Goal: Task Accomplishment & Management: Use online tool/utility

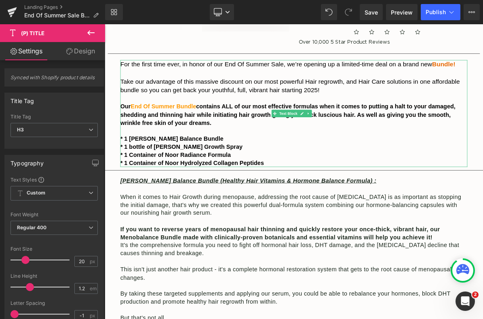
scroll to position [272, 0]
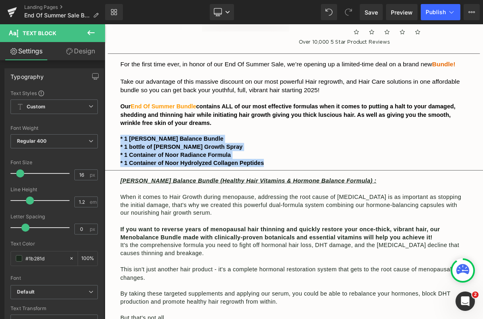
drag, startPoint x: 316, startPoint y: 205, endPoint x: 118, endPoint y: 173, distance: 200.3
copy div "* 1 [PERSON_NAME] Balance Bundle * 1 bottle of [PERSON_NAME] Growth Spray * 1 C…"
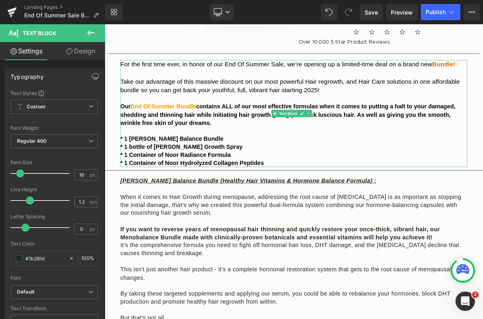
click at [350, 155] on p "Our End Of Summer Bundle contains ALL of our most effective formulas when it co…" at bounding box center [349, 141] width 449 height 31
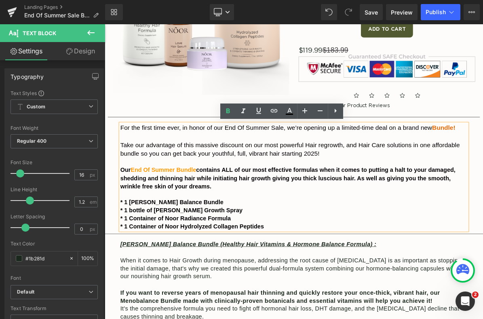
scroll to position [6, 0]
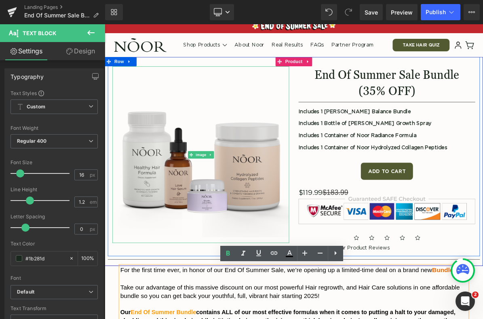
click at [289, 196] on img at bounding box center [229, 192] width 228 height 228
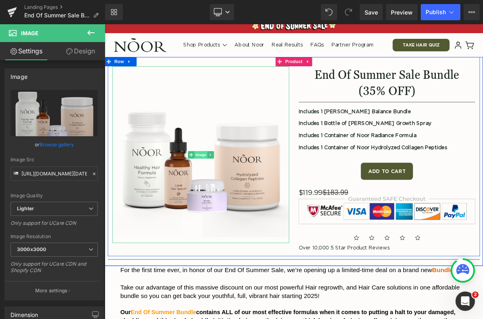
click at [223, 193] on span "Image" at bounding box center [229, 193] width 17 height 10
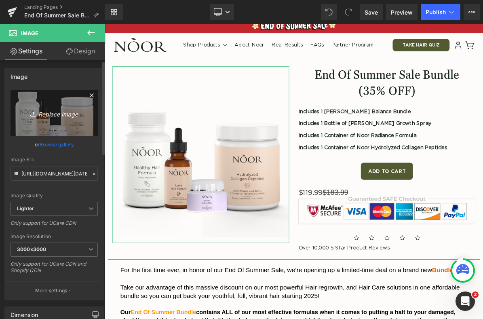
click at [51, 114] on icon "Replace Image" at bounding box center [54, 113] width 65 height 10
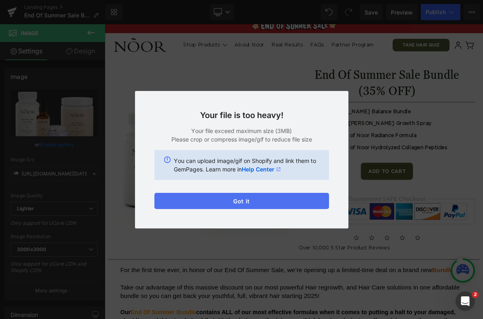
click at [271, 203] on button "Got it" at bounding box center [241, 201] width 175 height 16
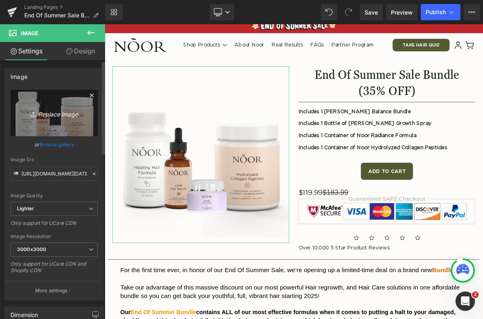
click at [60, 120] on link "Replace Image" at bounding box center [54, 113] width 87 height 46
click at [58, 114] on icon "Replace Image" at bounding box center [54, 113] width 65 height 10
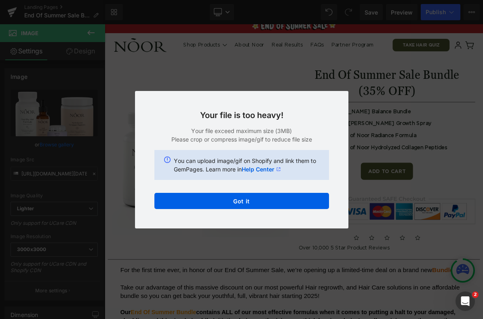
click at [267, 171] on link "Help Center" at bounding box center [261, 169] width 39 height 8
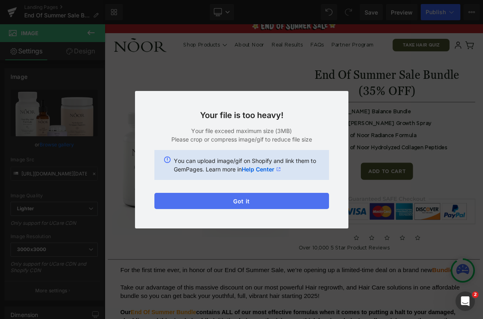
click at [266, 202] on button "Got it" at bounding box center [241, 201] width 175 height 16
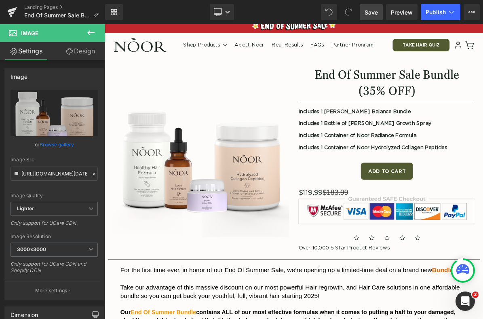
click at [373, 11] on span "Save" at bounding box center [371, 12] width 13 height 8
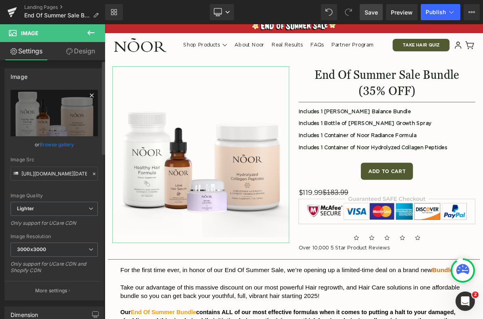
click at [90, 93] on icon at bounding box center [92, 96] width 10 height 10
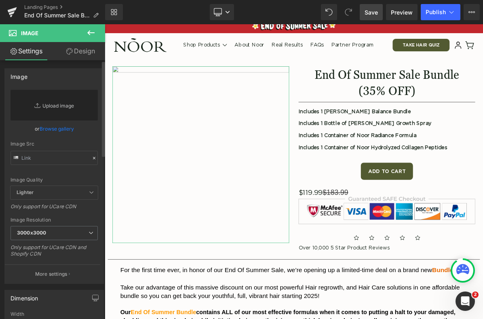
click at [49, 108] on link "Replace Image" at bounding box center [54, 105] width 87 height 31
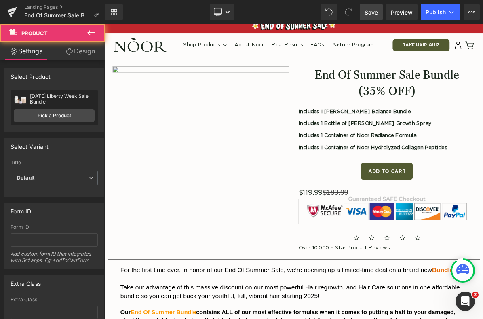
drag, startPoint x: 351, startPoint y: 222, endPoint x: 288, endPoint y: 249, distance: 68.6
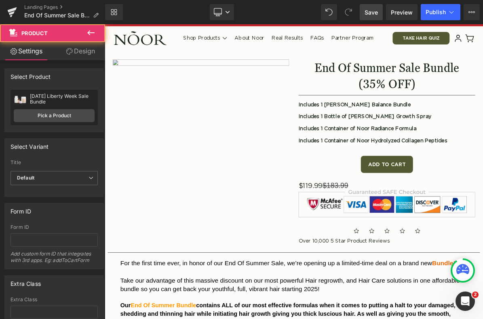
scroll to position [16, 0]
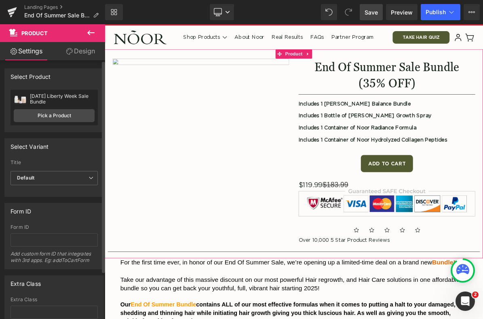
click at [72, 98] on div "[DATE] Liberty Week Sale Bundle" at bounding box center [62, 98] width 65 height 11
click at [68, 120] on link "Pick a Product" at bounding box center [54, 115] width 81 height 13
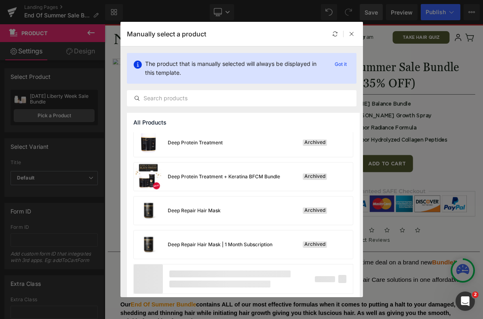
scroll to position [551, 0]
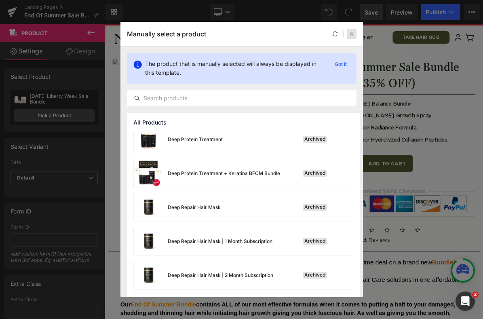
click at [354, 36] on div at bounding box center [352, 34] width 10 height 10
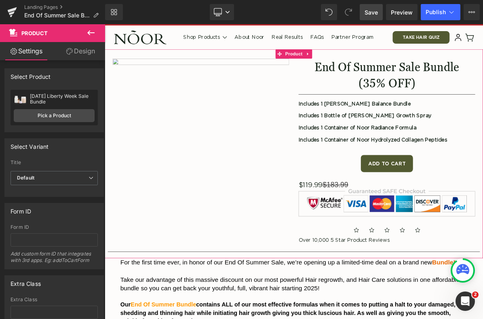
click at [36, 52] on link "Settings" at bounding box center [26, 51] width 53 height 18
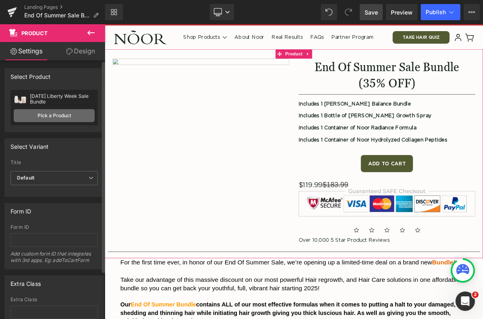
click at [64, 116] on link "Pick a Product" at bounding box center [54, 115] width 81 height 13
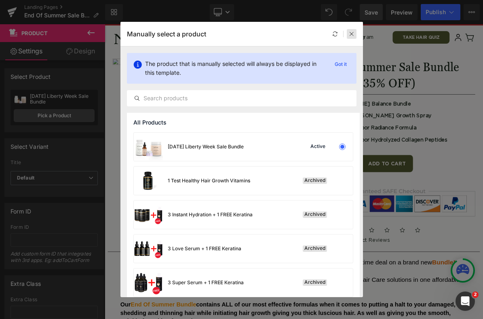
click at [349, 32] on icon at bounding box center [352, 34] width 6 height 6
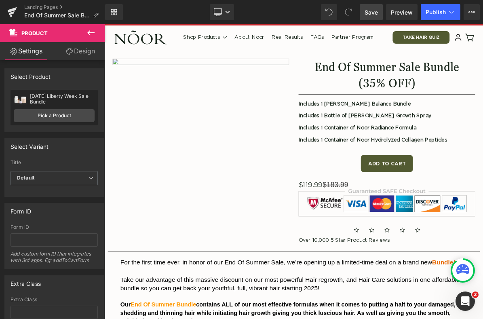
click at [87, 30] on icon at bounding box center [91, 33] width 10 height 10
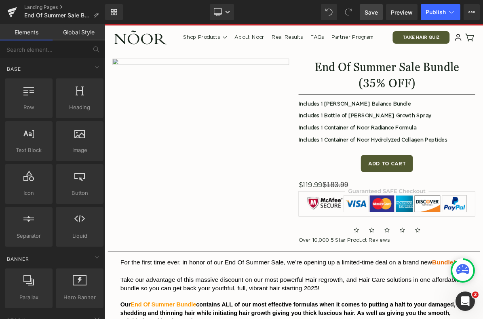
click at [165, 144] on img at bounding box center [229, 183] width 228 height 228
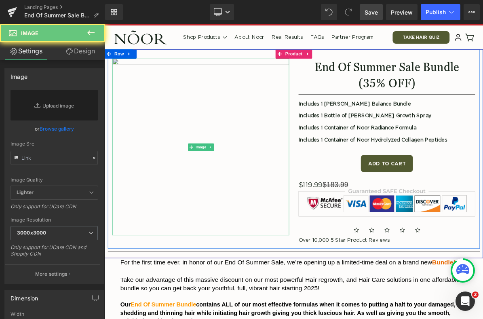
click at [180, 169] on img at bounding box center [229, 183] width 228 height 228
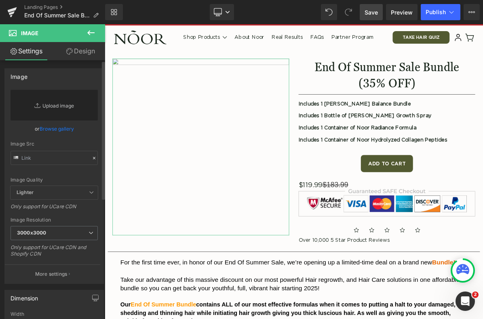
click at [64, 102] on link "Replace Image" at bounding box center [54, 105] width 87 height 31
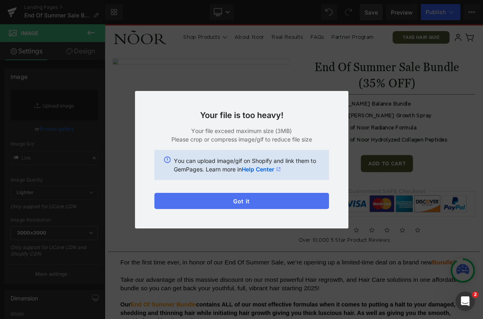
click at [287, 205] on button "Got it" at bounding box center [241, 201] width 175 height 16
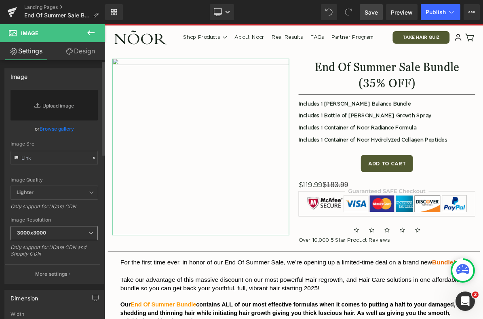
click at [64, 235] on span "3000x3000" at bounding box center [54, 233] width 87 height 14
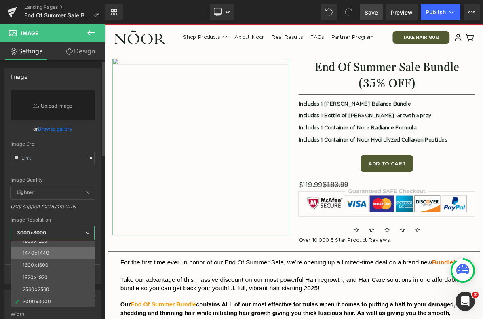
scroll to position [116, 0]
click at [55, 286] on li "2560x2560" at bounding box center [55, 289] width 88 height 12
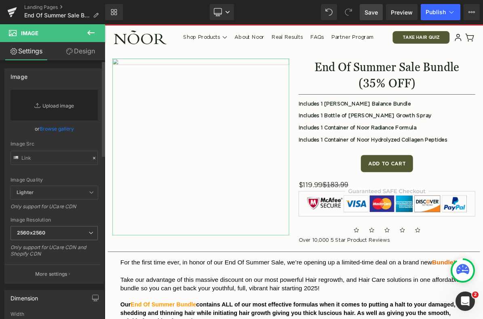
click at [49, 104] on link "Replace Image" at bounding box center [54, 105] width 87 height 31
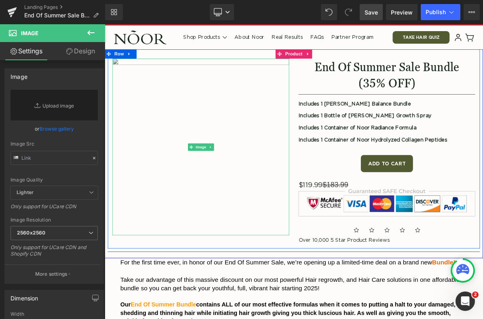
click at [198, 128] on img at bounding box center [229, 183] width 228 height 228
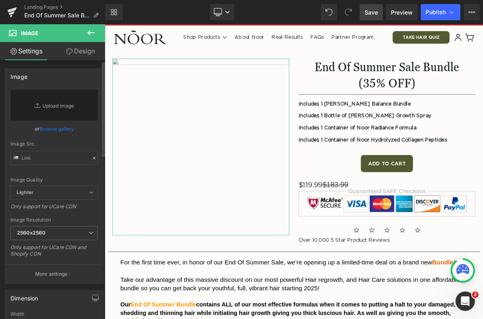
click at [62, 129] on link "Browse gallery" at bounding box center [57, 129] width 34 height 14
click at [56, 0] on div "Image You are previewing how the will restyle your page. You can not edit Eleme…" at bounding box center [241, 0] width 483 height 0
click at [56, 105] on link "Replace Image" at bounding box center [54, 105] width 87 height 31
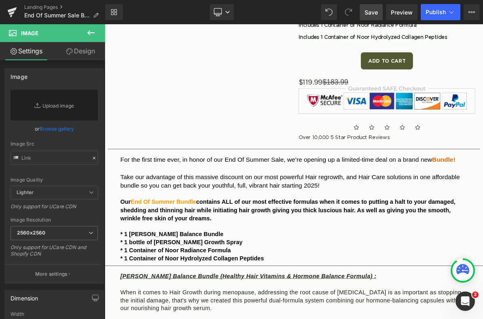
scroll to position [0, 0]
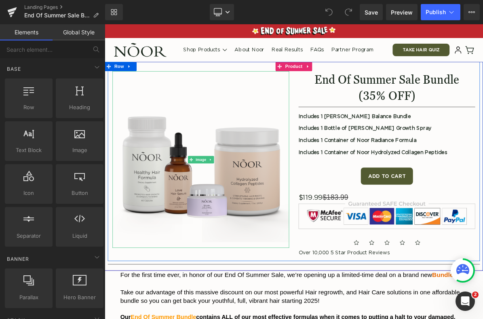
click at [258, 177] on img at bounding box center [229, 199] width 228 height 228
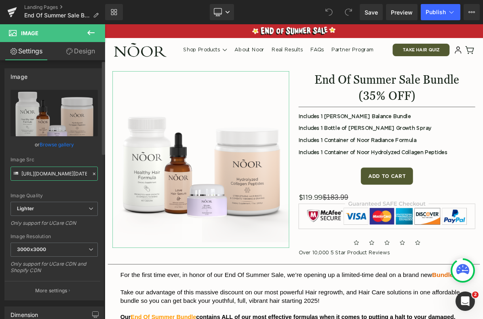
click at [68, 173] on input "[URL][DOMAIN_NAME][DATE]" at bounding box center [54, 174] width 87 height 14
click at [91, 174] on icon at bounding box center [94, 174] width 6 height 6
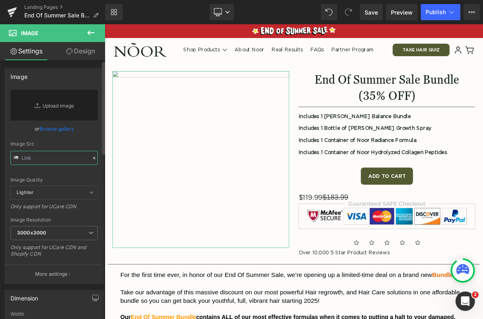
click at [78, 161] on input "text" at bounding box center [54, 158] width 87 height 14
paste input "https://cdn.shopify.com/s/files/1/0415/6719/1200/files/ProductBundleNoorSummerS…"
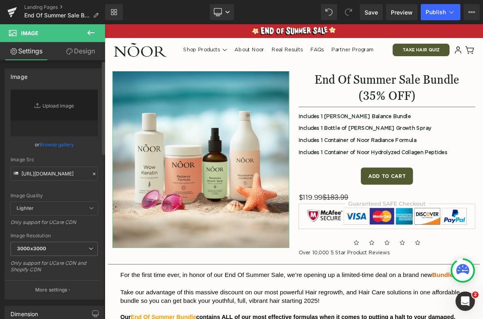
click at [89, 156] on div "Image Quality Lighter Lightest Lighter Lighter Lightest Only support for UCare …" at bounding box center [54, 146] width 87 height 112
type input "https://cdn.shopify.com/s/files/1/0415/6719/1200/files/ProductBundleNoorSummerS…"
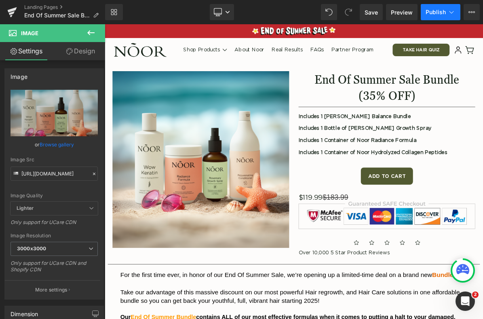
click at [435, 15] on span "Publish" at bounding box center [436, 12] width 20 height 6
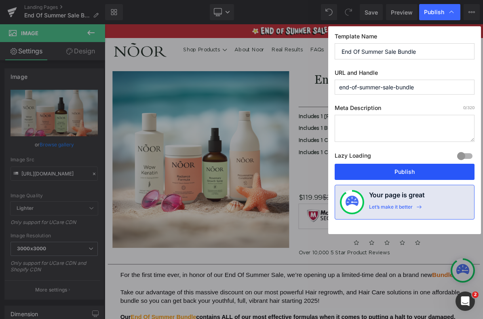
click at [398, 170] on button "Publish" at bounding box center [405, 172] width 140 height 16
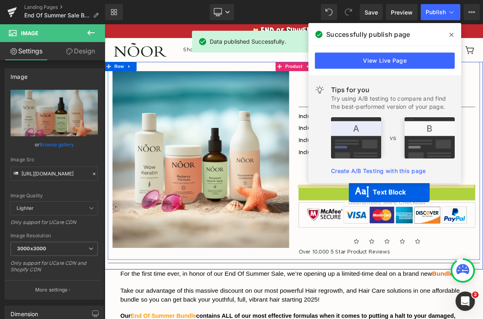
drag, startPoint x: 446, startPoint y: 242, endPoint x: 420, endPoint y: 241, distance: 25.5
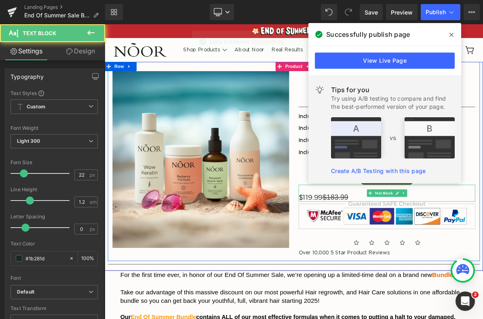
click at [431, 245] on gdiv at bounding box center [438, 244] width 166 height 25
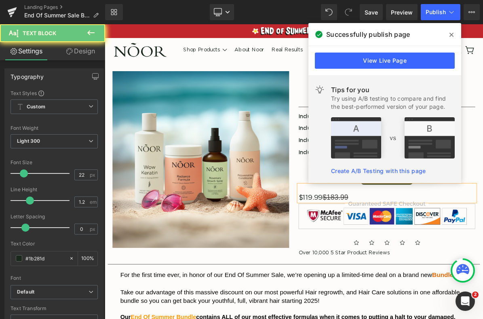
click at [431, 245] on p "$119.99 $183.99" at bounding box center [469, 248] width 228 height 11
click at [441, 246] on p "$119.99 $183.99" at bounding box center [469, 248] width 228 height 11
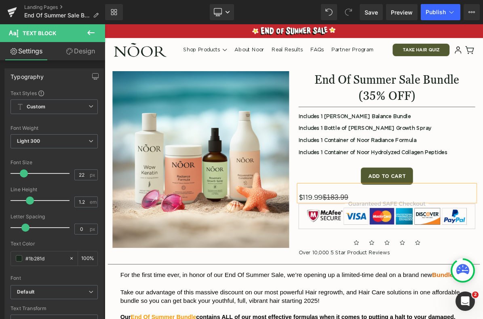
click at [455, 47] on header "Take Hair Quiz Take Quiz Browse shop products - + - + - +" at bounding box center [349, 57] width 489 height 31
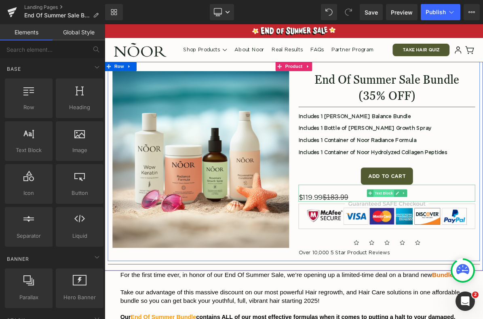
click at [461, 241] on span "Text Block" at bounding box center [465, 243] width 27 height 10
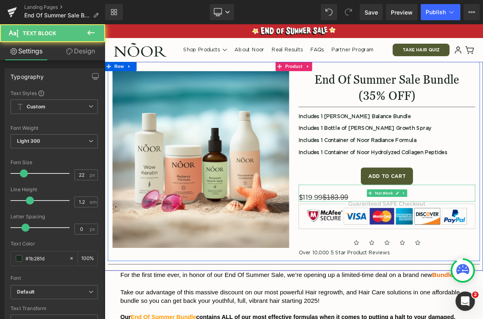
click at [432, 237] on gdiv at bounding box center [438, 244] width 166 height 25
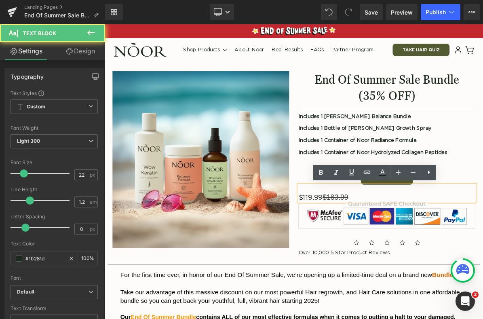
click at [433, 239] on p at bounding box center [469, 237] width 228 height 11
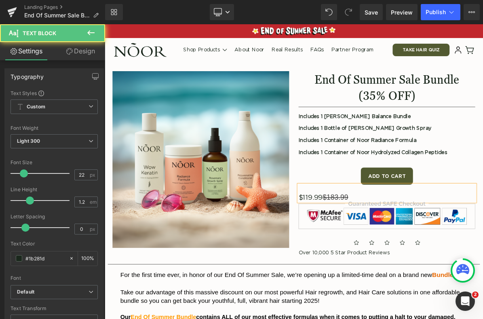
click at [432, 246] on p "$119.99 $183.99" at bounding box center [469, 248] width 228 height 11
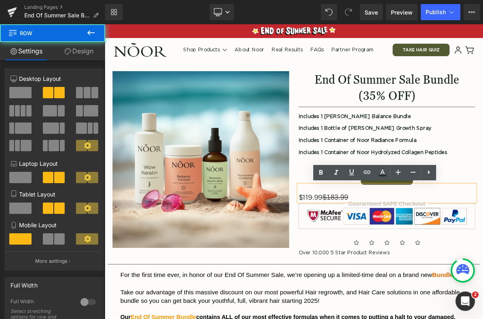
click at [461, 77] on div "Image End Of Summer Sale Bundle (35% OFF) Heading Separator Includes 1 Noor Men…" at bounding box center [349, 201] width 481 height 257
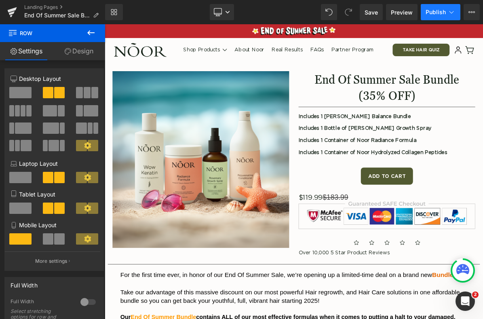
click at [435, 9] on span "Publish" at bounding box center [436, 12] width 20 height 6
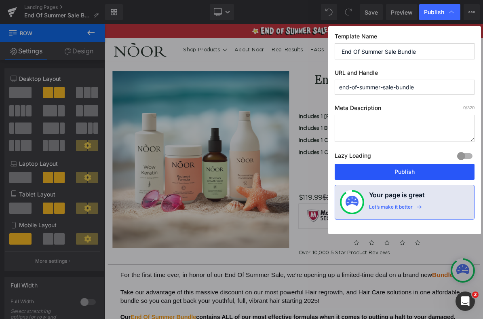
click at [399, 176] on button "Publish" at bounding box center [405, 172] width 140 height 16
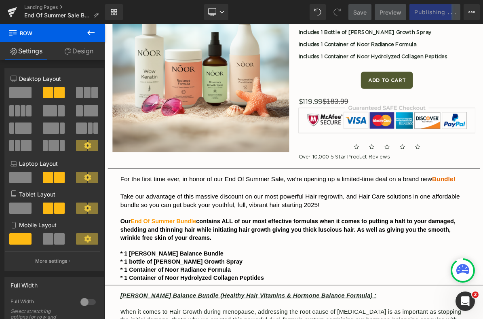
scroll to position [126, 0]
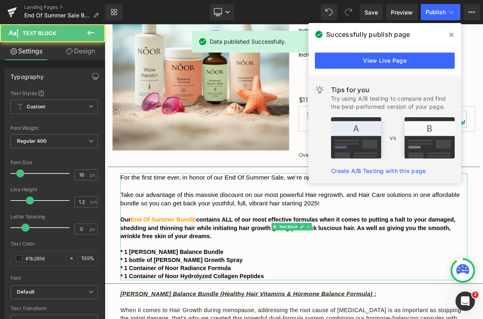
click at [207, 273] on span "End Of Summer Bundle" at bounding box center [180, 277] width 85 height 8
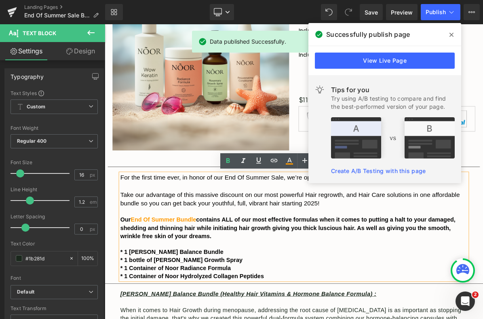
click at [207, 274] on span "End Of Summer Bundle" at bounding box center [180, 277] width 85 height 8
click at [223, 277] on span "End Of Summer Bundle" at bounding box center [180, 277] width 85 height 8
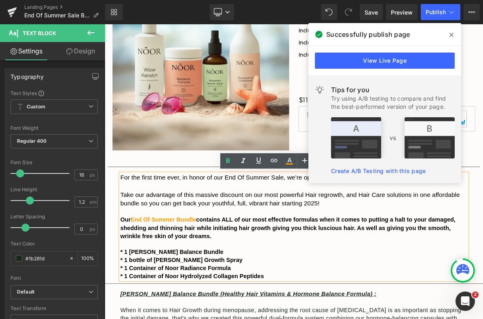
click at [199, 277] on span "End Of Summer Bundle" at bounding box center [180, 277] width 85 height 8
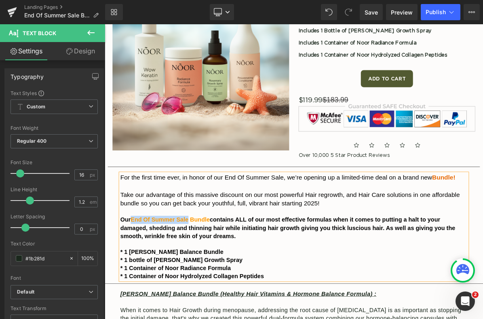
drag, startPoint x: 215, startPoint y: 278, endPoint x: 141, endPoint y: 279, distance: 73.6
click at [141, 279] on span "End Of Summer Sale Bundle" at bounding box center [189, 277] width 102 height 8
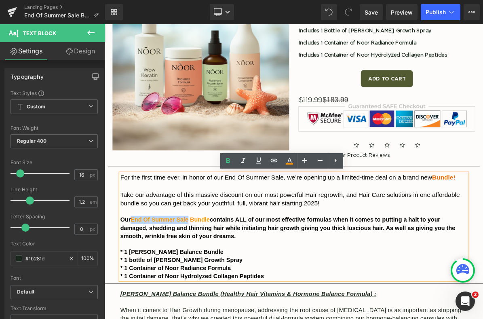
copy span "End Of Summer Sale"
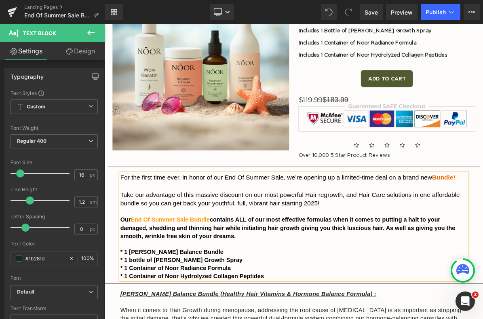
click at [264, 223] on span "For the first time ever, in honor of our End Of Summer Sale, we’re opening up a…" at bounding box center [326, 222] width 403 height 9
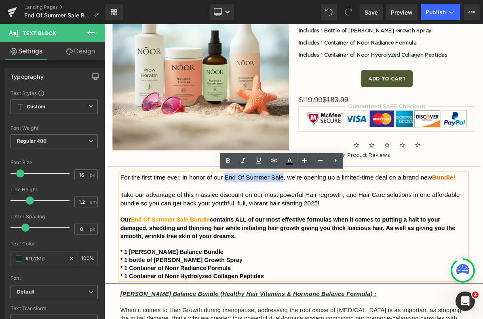
drag, startPoint x: 259, startPoint y: 223, endPoint x: 335, endPoint y: 226, distance: 76.1
click at [335, 226] on p "For the first time ever, in honor of our End Of Summer Sale, we’re opening up a…" at bounding box center [349, 222] width 449 height 11
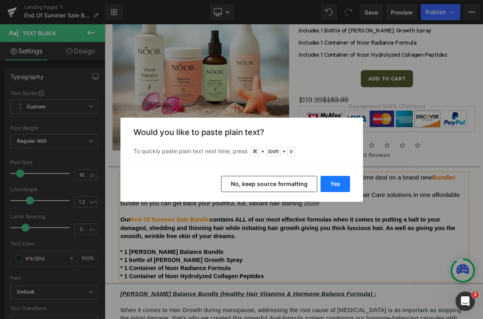
click at [335, 186] on button "Yes" at bounding box center [336, 184] width 30 height 16
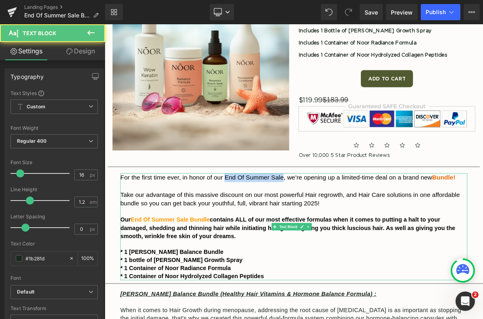
drag, startPoint x: 335, startPoint y: 225, endPoint x: 260, endPoint y: 225, distance: 74.8
click at [260, 225] on span "For the first time ever, in honor of our End Of Summer Sale, we’re opening up a…" at bounding box center [326, 222] width 403 height 9
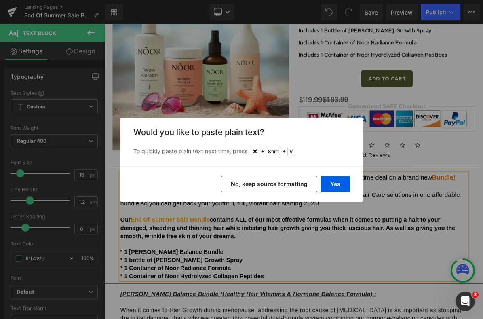
click at [243, 183] on button "No, keep source formatting" at bounding box center [269, 184] width 96 height 16
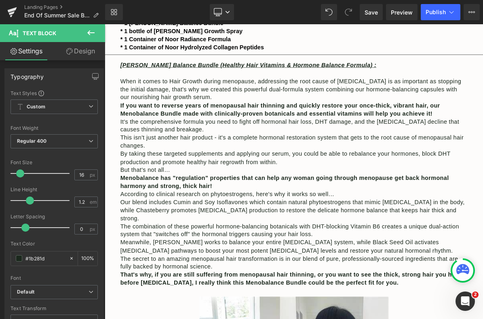
scroll to position [423, 0]
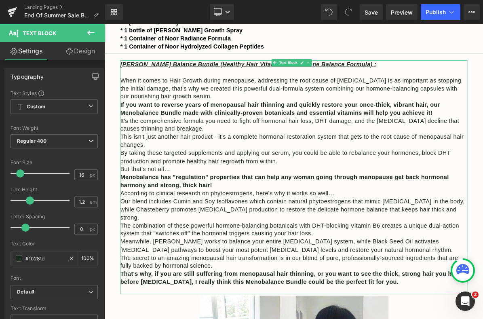
click at [213, 211] on p "But that's not all…" at bounding box center [349, 211] width 449 height 11
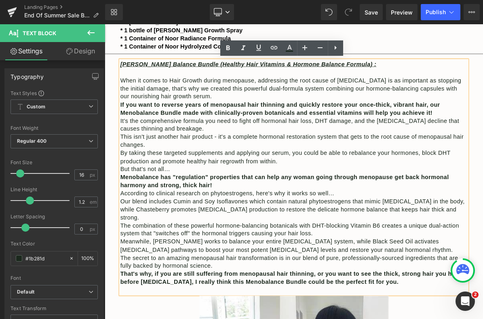
click at [315, 119] on p "When it comes to Hair Growth during menopause, addressing the root cause of [ME…" at bounding box center [349, 107] width 449 height 31
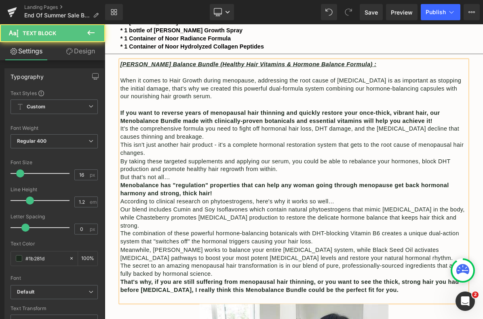
click at [483, 146] on p "If you want to reverse years of menopausal hair thinning and quickly restore yo…" at bounding box center [349, 143] width 449 height 21
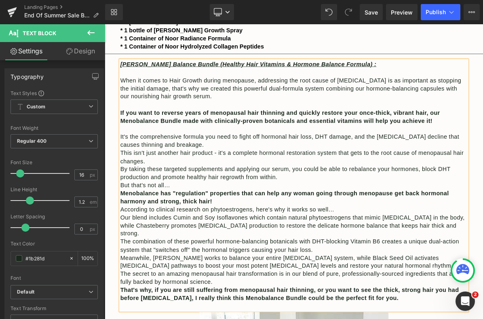
click at [252, 180] on p "It's the comprehensive formula you need to fight off hormonal hair loss, DHT da…" at bounding box center [349, 175] width 449 height 21
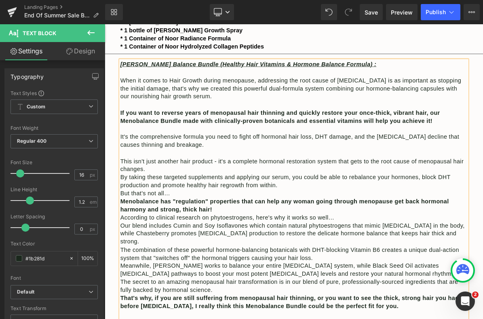
click at [228, 209] on p "This isn't just another hair product - it's a complete hormonal restoration sys…" at bounding box center [349, 206] width 449 height 21
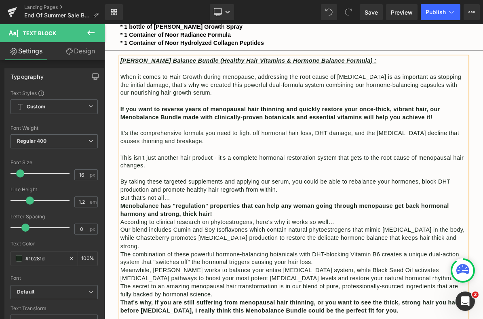
scroll to position [442, 0]
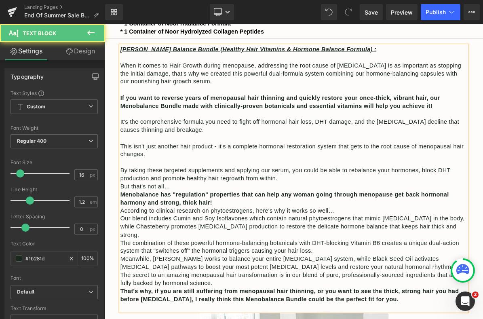
click at [217, 237] on p "But that's not all…" at bounding box center [349, 233] width 449 height 11
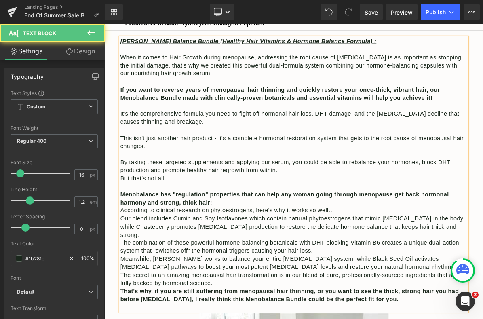
scroll to position [453, 0]
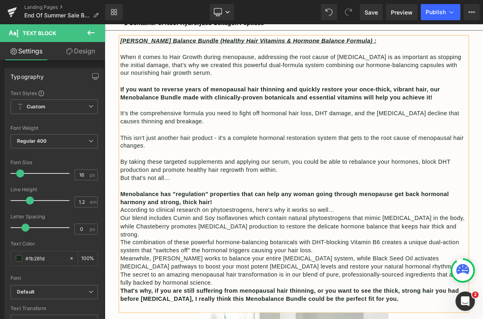
click at [256, 256] on p "Menobalance has "regulation" properties that can help any woman going through m…" at bounding box center [349, 249] width 449 height 21
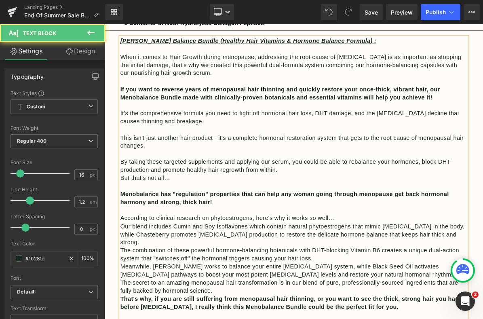
click at [423, 276] on p "According to clinical research on phytoestrogens, here's why it works so well…" at bounding box center [349, 275] width 449 height 11
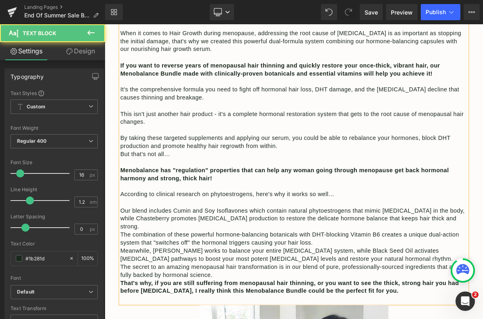
scroll to position [511, 0]
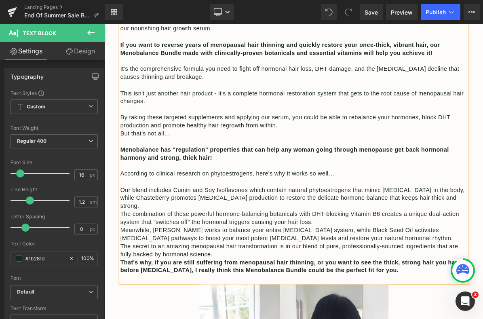
click at [415, 270] on p "The combination of these powerful hormone-balancing botanicals with DHT-blockin…" at bounding box center [349, 274] width 449 height 21
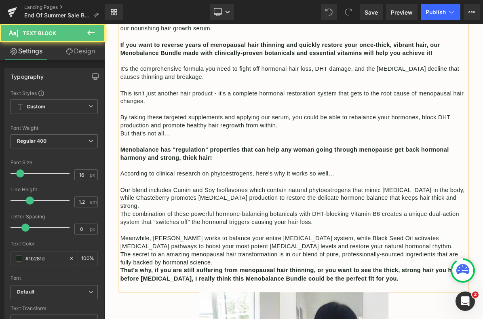
click at [483, 245] on p "Our blend includes Cumin and Soy Isoflavones which contain natural phytoestroge…" at bounding box center [349, 248] width 449 height 31
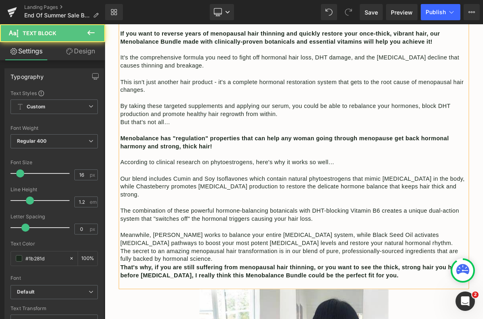
scroll to position [526, 0]
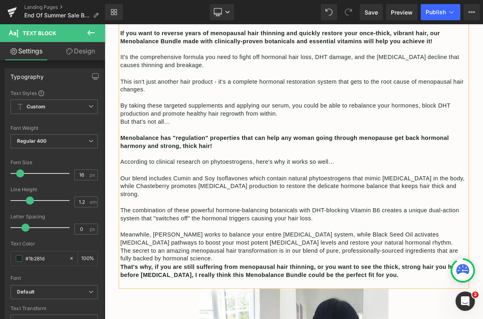
click at [440, 294] on p "Meanwhile, [PERSON_NAME] works to balance your entire [MEDICAL_DATA] system, wh…" at bounding box center [349, 301] width 449 height 21
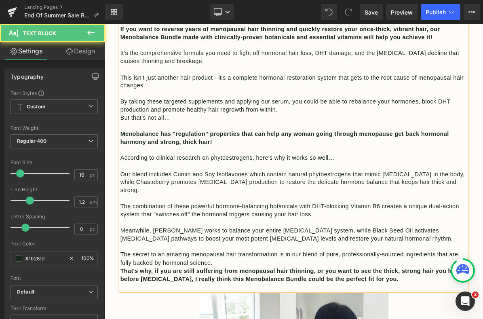
scroll to position [540, 0]
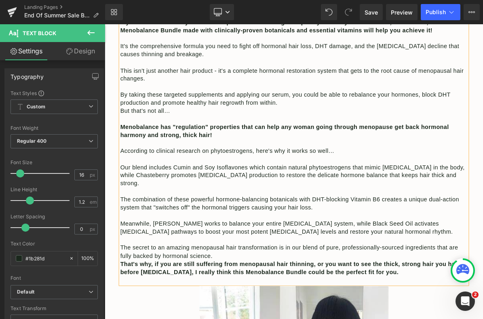
click at [291, 314] on p "The secret to an amazing menopausal hair transformation is in our blend of pure…" at bounding box center [349, 318] width 449 height 21
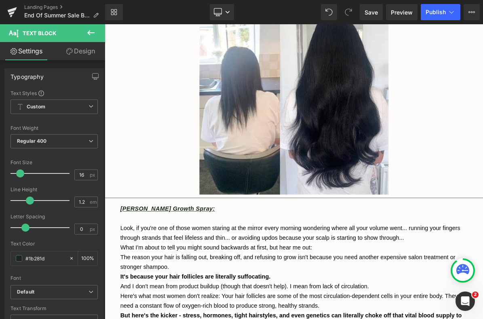
scroll to position [987, 0]
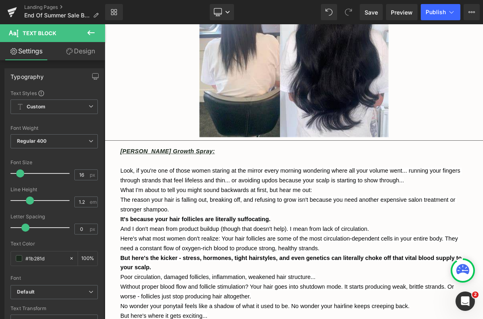
click at [398, 233] on p "What I'm about to tell you might sound backwards at first, but hear me out:" at bounding box center [349, 239] width 449 height 13
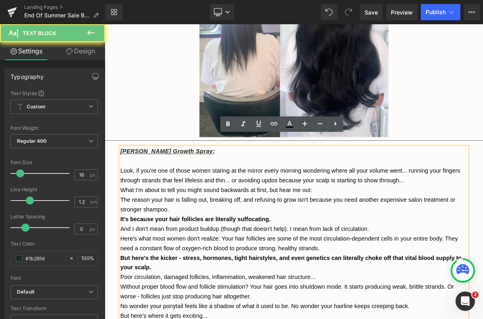
click at [483, 216] on p "Look, if you're one of those women staring at the mirror every morning wonderin…" at bounding box center [349, 220] width 449 height 25
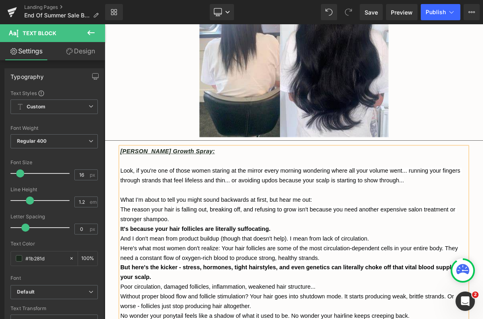
click at [243, 262] on p "The reason your hair is falling out, breaking off, and refusing to grow isn't b…" at bounding box center [349, 270] width 449 height 25
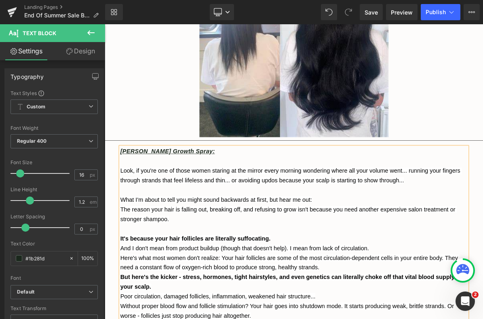
click at [390, 245] on p "What I'm about to tell you might sound backwards at first, but hear me out:" at bounding box center [349, 251] width 449 height 13
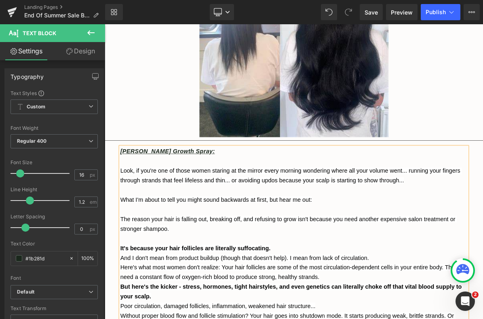
click at [342, 308] on p "It's because your hair follicles are literally suffocating." at bounding box center [349, 314] width 449 height 13
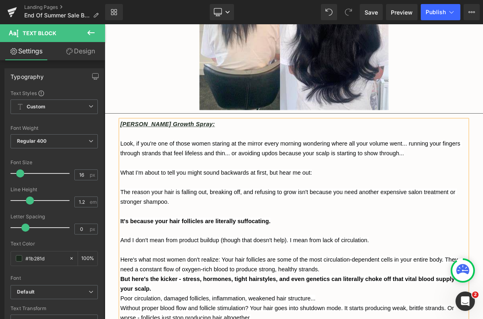
scroll to position [1028, 0]
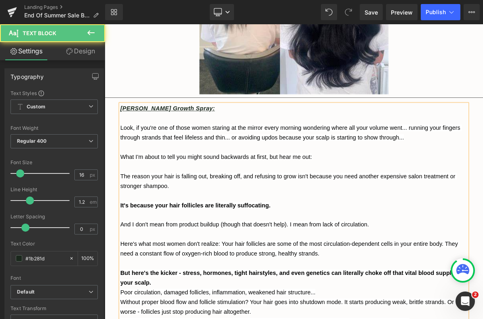
scroll to position [1044, 0]
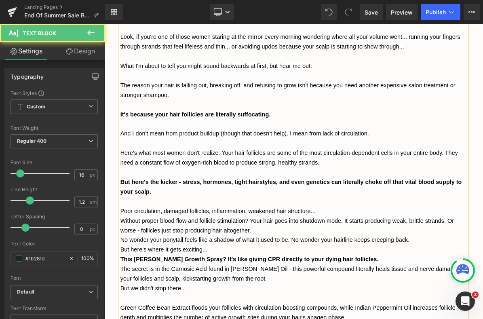
scroll to position [1189, 0]
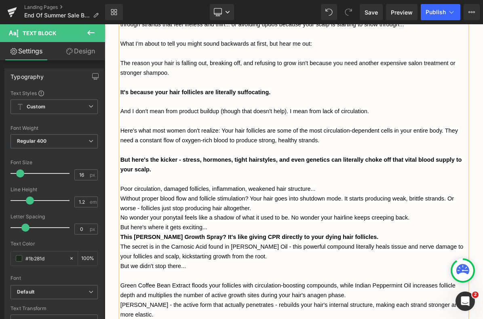
click at [399, 231] on p "Poor circulation, damaged follicles, inflammation, weakened hair structure..." at bounding box center [349, 237] width 449 height 13
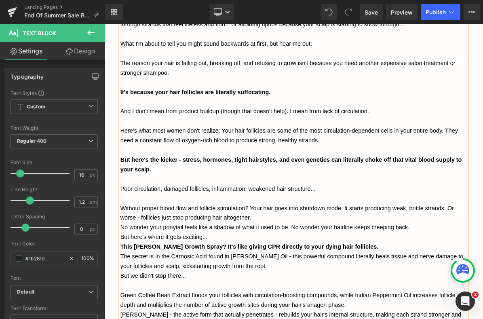
click at [292, 258] on span "Without proper blood flow and follicle stimulation? Your hair goes into shutdow…" at bounding box center [341, 268] width 433 height 21
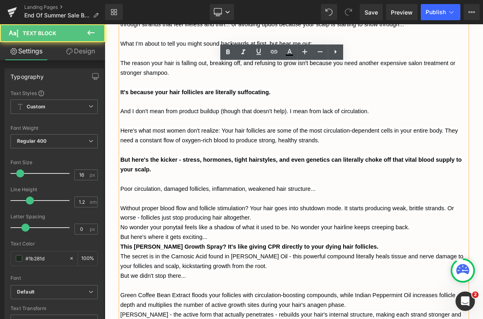
click at [298, 262] on p "Without proper blood flow and follicle stimulation? Your hair goes into shutdow…" at bounding box center [349, 268] width 449 height 25
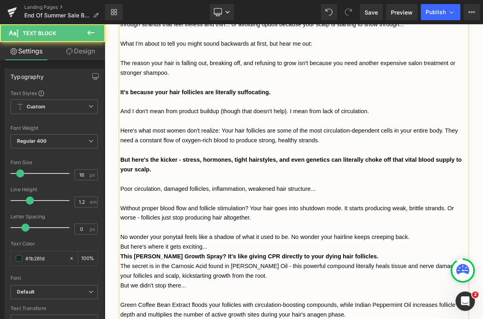
click at [258, 306] on p "But here's where it gets exciting..." at bounding box center [349, 312] width 449 height 13
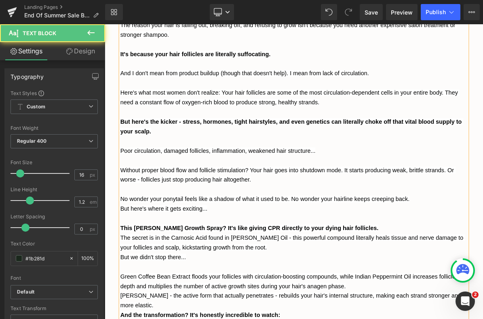
scroll to position [1255, 0]
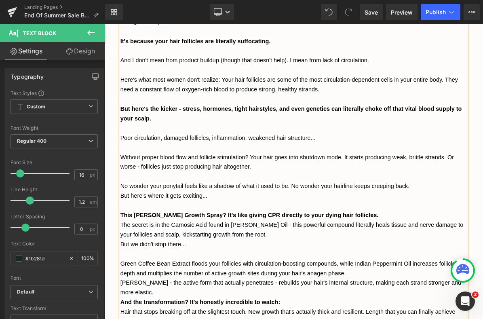
click at [315, 285] on p "The secret is in the Carnosic Acid found in [PERSON_NAME] Oil - this powerful c…" at bounding box center [349, 289] width 449 height 25
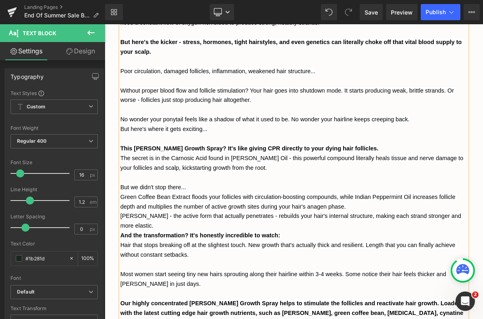
scroll to position [1399, 0]
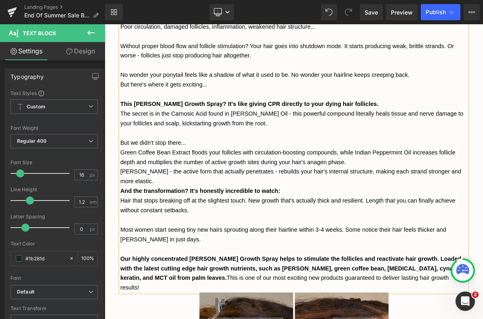
click at [239, 213] on p "[PERSON_NAME] - the active form that actually penetrates - rebuilds your hair's…" at bounding box center [349, 221] width 449 height 25
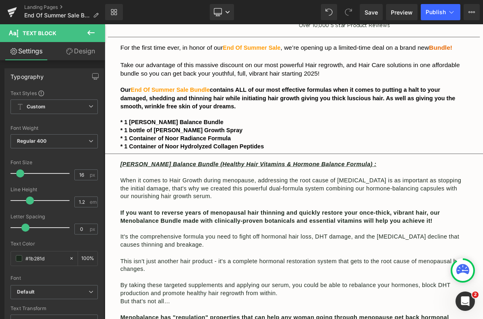
scroll to position [0, 0]
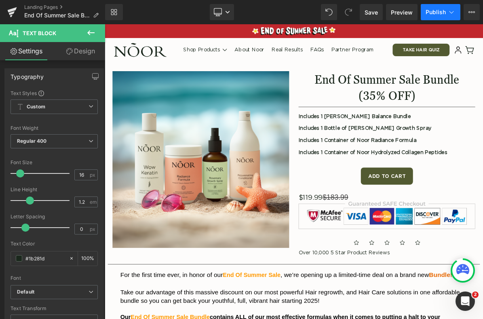
click at [443, 14] on span "Publish" at bounding box center [436, 12] width 20 height 6
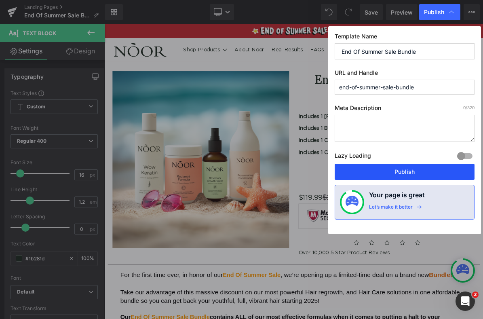
click at [425, 172] on button "Publish" at bounding box center [405, 172] width 140 height 16
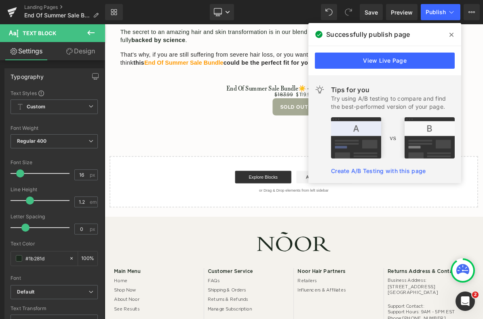
scroll to position [3983, 0]
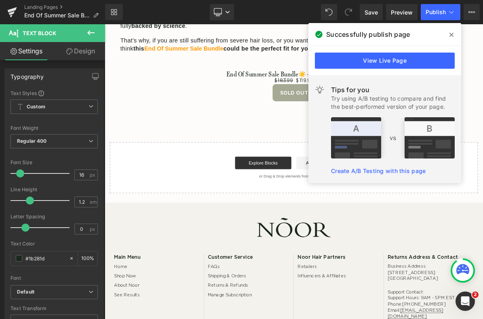
click at [450, 33] on icon at bounding box center [452, 35] width 4 height 4
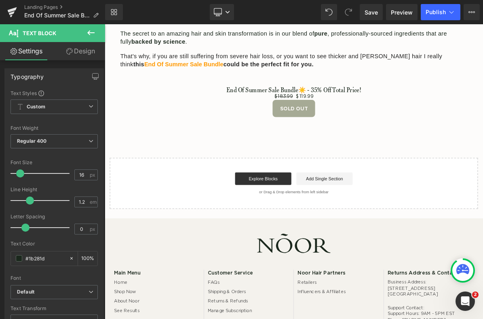
scroll to position [3939, 0]
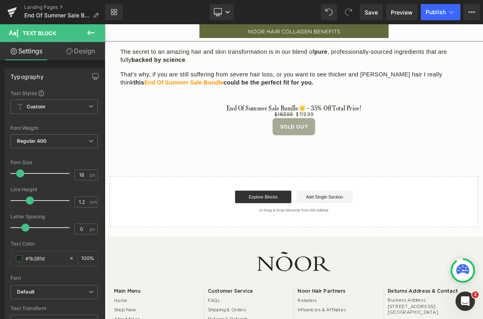
click at [362, 137] on div "$183.99 $119.99 (P) Price" at bounding box center [349, 141] width 481 height 8
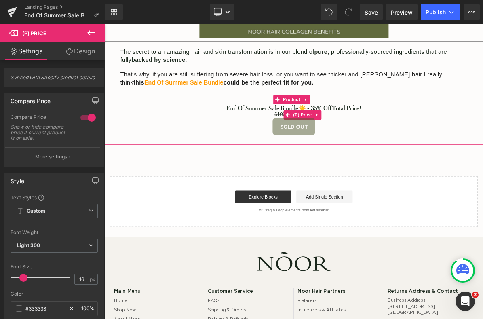
click at [331, 138] on span "$183.99" at bounding box center [336, 141] width 24 height 6
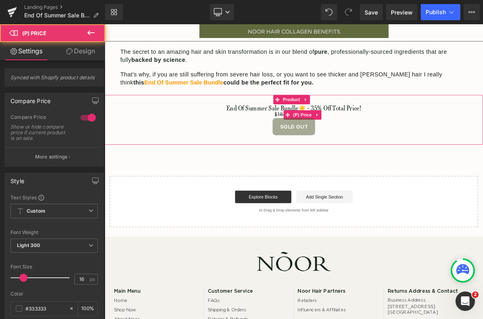
click at [330, 138] on span "$183.99" at bounding box center [336, 141] width 24 height 6
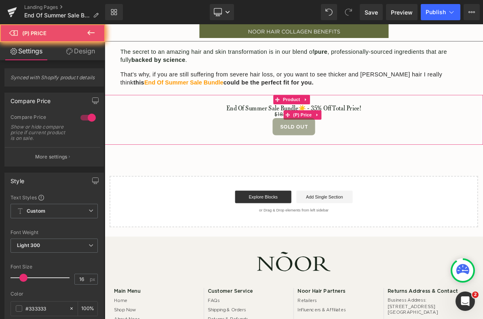
click at [330, 138] on span "$183.99" at bounding box center [336, 141] width 24 height 6
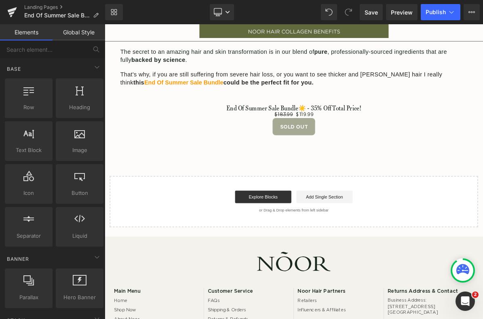
click at [483, 239] on div "Explore Blocks Add Single Section" at bounding box center [349, 247] width 450 height 16
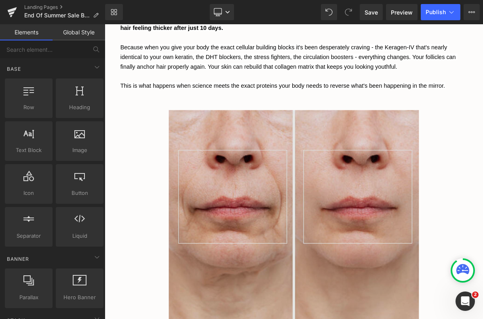
scroll to position [2702, 0]
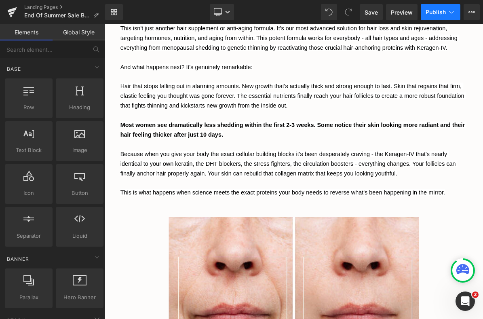
click at [427, 14] on span "Publish" at bounding box center [436, 12] width 20 height 6
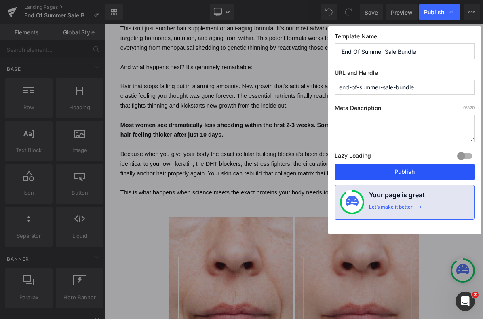
click at [404, 172] on button "Publish" at bounding box center [405, 172] width 140 height 16
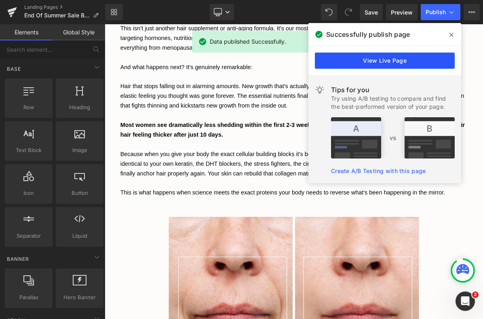
click at [406, 57] on link "View Live Page" at bounding box center [385, 61] width 140 height 16
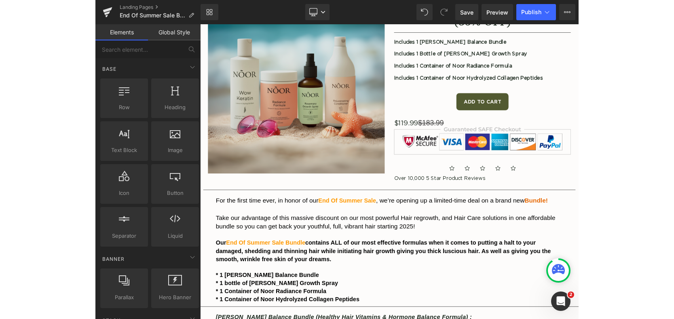
scroll to position [0, 0]
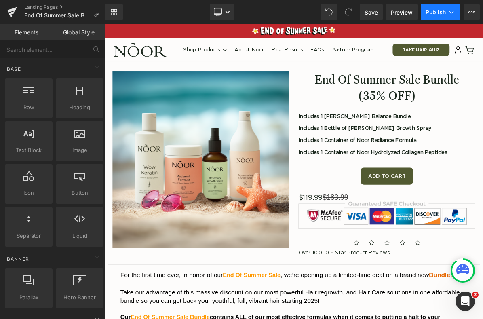
click at [441, 12] on span "Publish" at bounding box center [436, 12] width 20 height 6
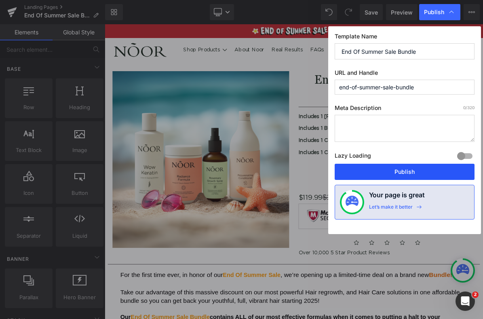
click at [399, 171] on button "Publish" at bounding box center [405, 172] width 140 height 16
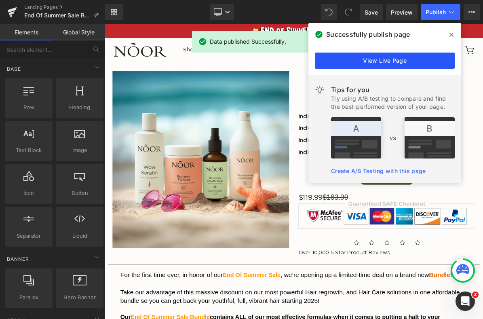
click at [408, 66] on link "View Live Page" at bounding box center [385, 61] width 140 height 16
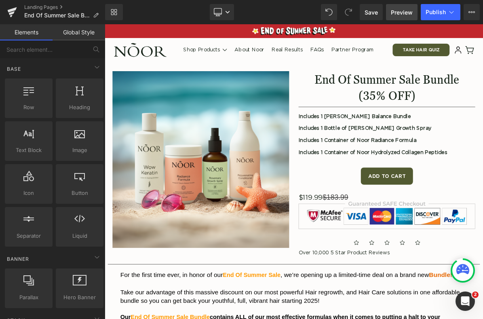
click at [414, 15] on link "Preview" at bounding box center [402, 12] width 32 height 16
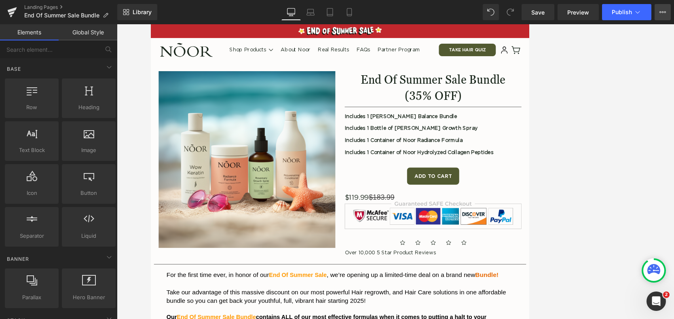
click at [483, 11] on icon at bounding box center [662, 12] width 6 height 6
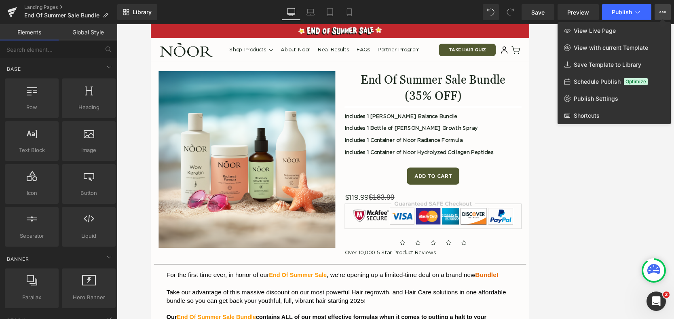
click at [483, 170] on div at bounding box center [395, 171] width 557 height 295
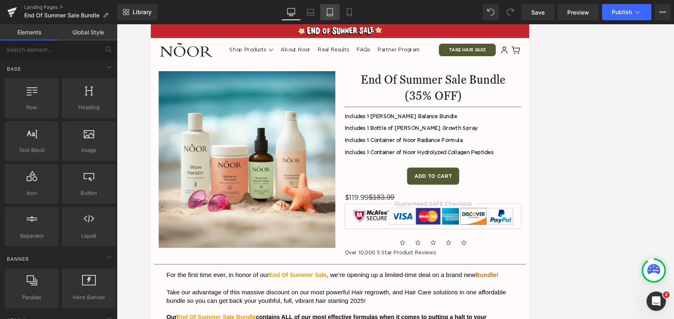
click at [326, 10] on icon at bounding box center [330, 12] width 8 height 8
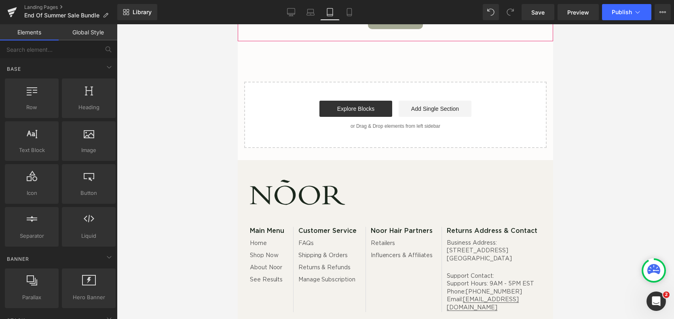
scroll to position [4865, 0]
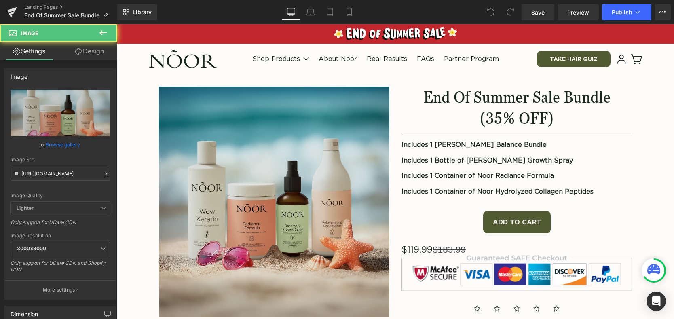
click at [230, 120] on img at bounding box center [274, 202] width 230 height 230
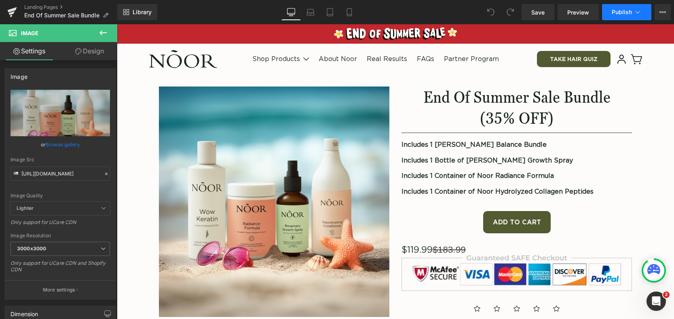
click at [620, 9] on span "Publish" at bounding box center [622, 12] width 20 height 6
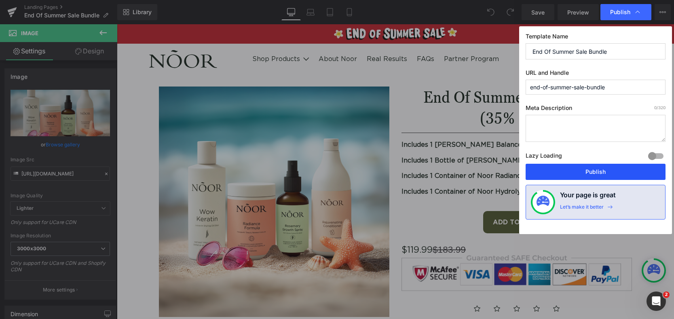
click at [581, 175] on button "Publish" at bounding box center [596, 172] width 140 height 16
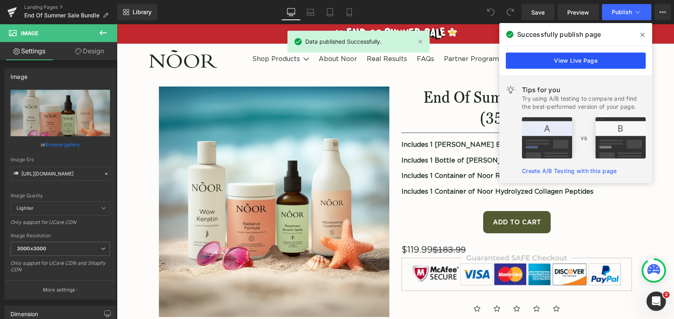
click at [604, 59] on link "View Live Page" at bounding box center [576, 61] width 140 height 16
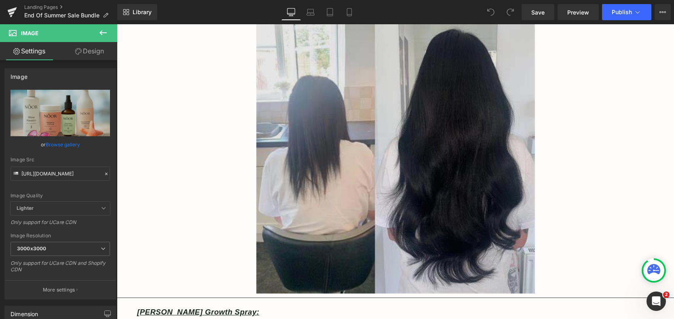
scroll to position [859, 0]
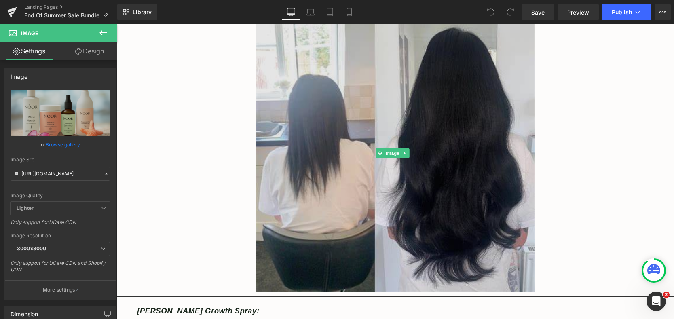
click at [330, 138] on img at bounding box center [395, 153] width 279 height 279
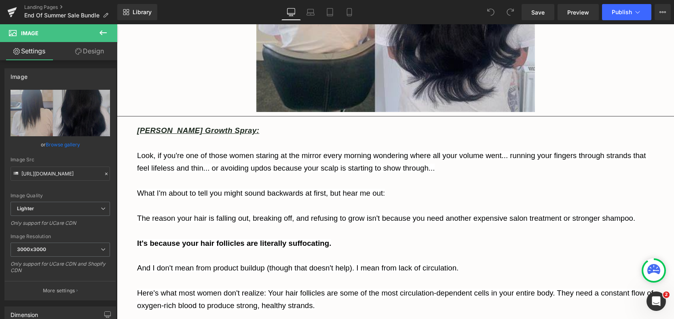
scroll to position [971, 0]
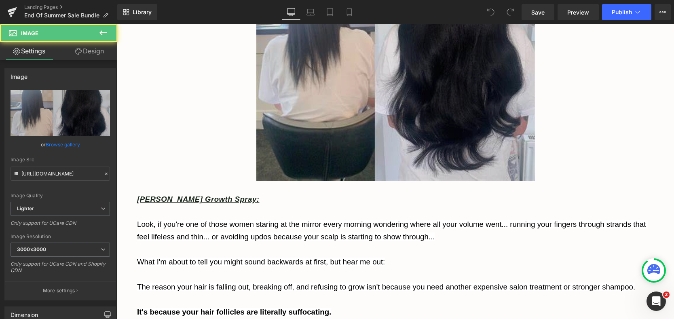
click at [324, 116] on img at bounding box center [395, 41] width 279 height 279
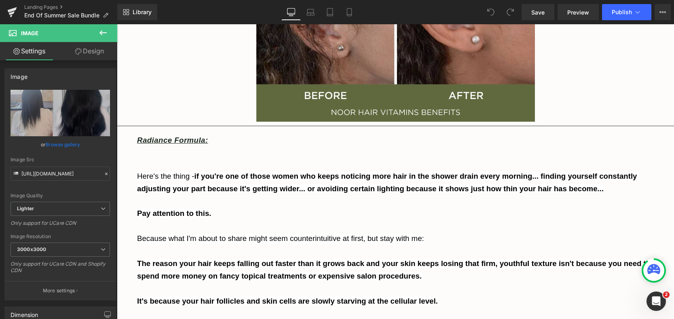
scroll to position [1610, 0]
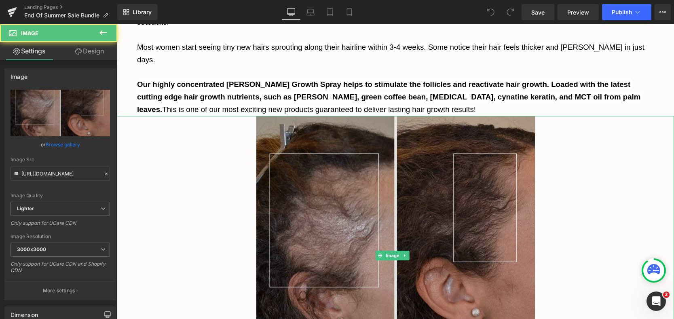
click at [302, 205] on img at bounding box center [395, 255] width 279 height 279
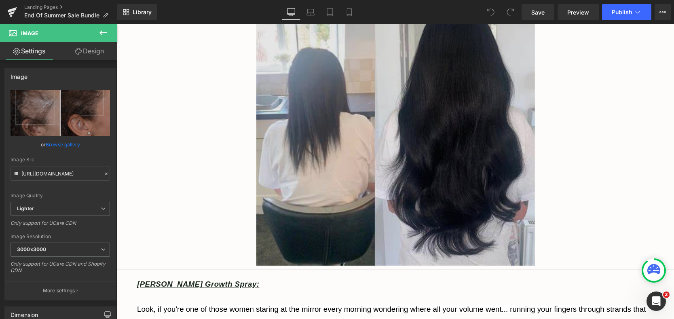
scroll to position [885, 0]
click at [344, 116] on img at bounding box center [395, 126] width 279 height 279
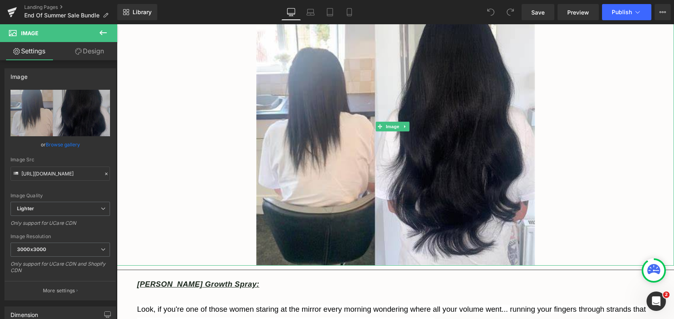
scroll to position [887, 0]
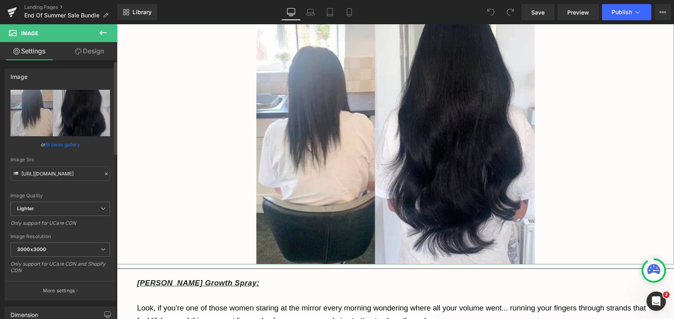
click at [69, 146] on link "Browse gallery" at bounding box center [63, 144] width 34 height 14
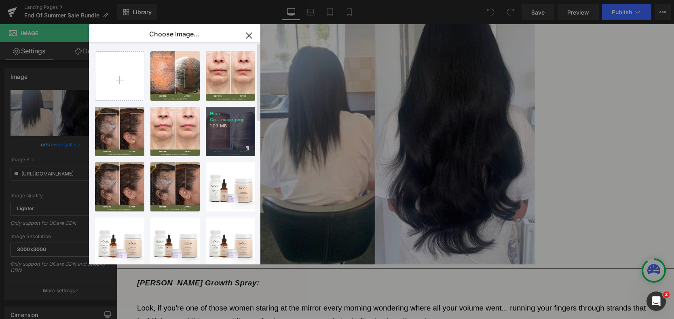
click at [232, 139] on div "Noor Co...mage.png 1.09 MB" at bounding box center [230, 131] width 49 height 49
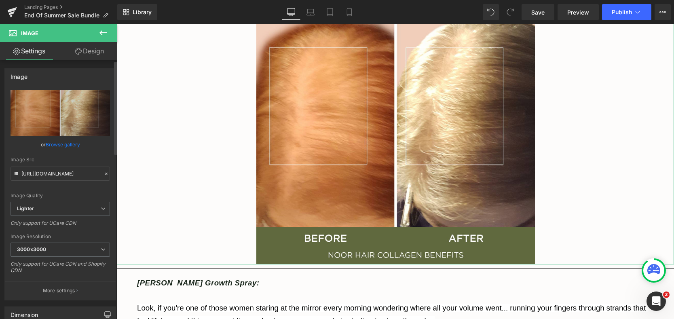
click at [71, 142] on link "Browse gallery" at bounding box center [63, 144] width 34 height 14
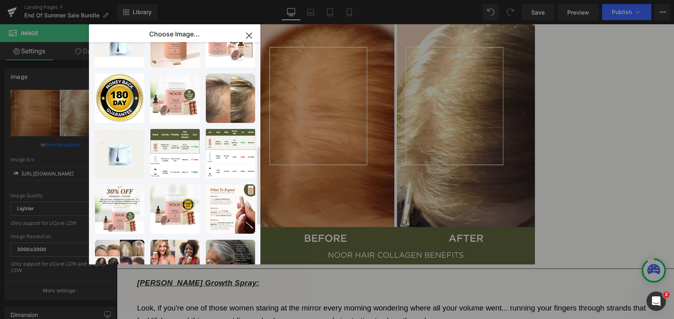
scroll to position [237, 0]
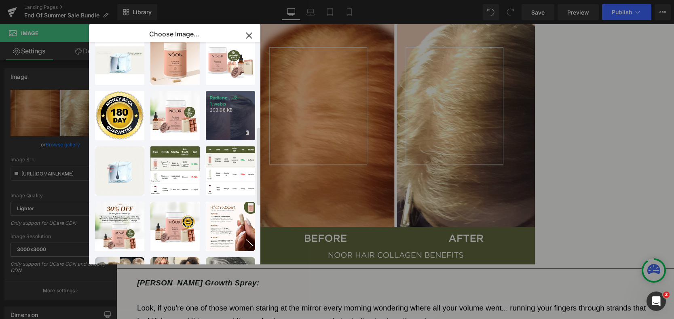
click at [235, 123] on div "Radianc...-2-1.webp 293.68 KB" at bounding box center [230, 115] width 49 height 49
type input "https://ucarecdn.com/a6a09ede-9461-4cd5-8848-d8167e9dd016/-/format/auto/-/previ…"
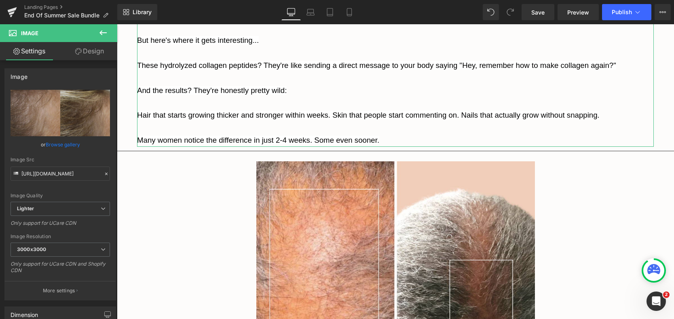
scroll to position [3747, 0]
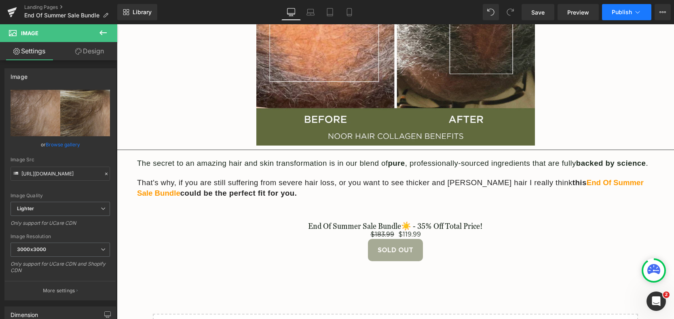
click at [614, 11] on span "Publish" at bounding box center [622, 12] width 20 height 6
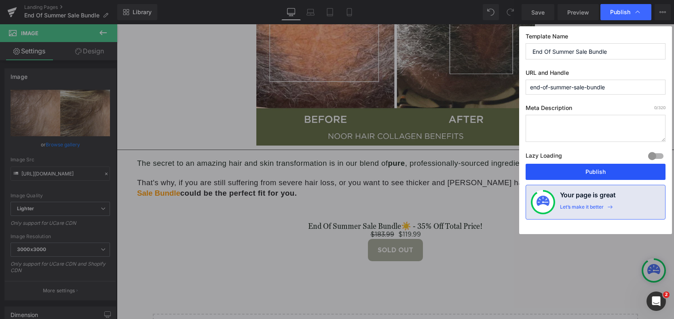
click at [601, 170] on button "Publish" at bounding box center [596, 172] width 140 height 16
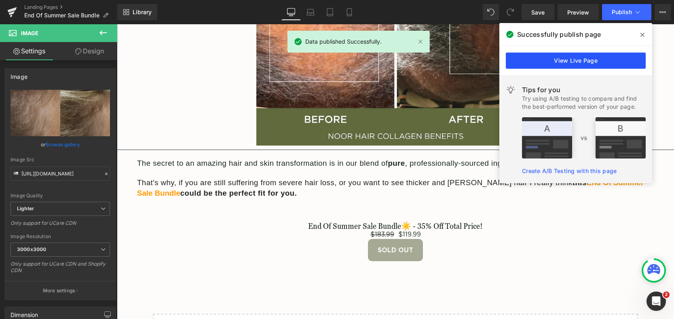
click at [556, 55] on link "View Live Page" at bounding box center [576, 61] width 140 height 16
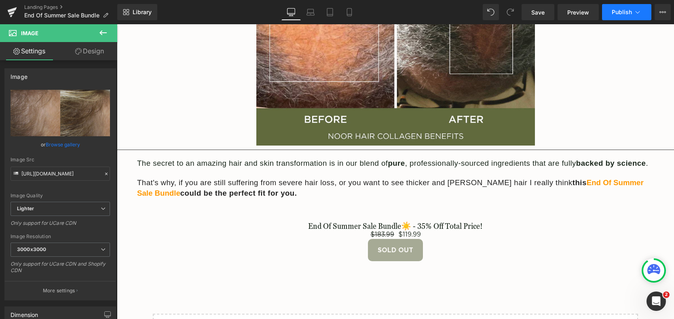
click at [628, 10] on span "Publish" at bounding box center [622, 12] width 20 height 6
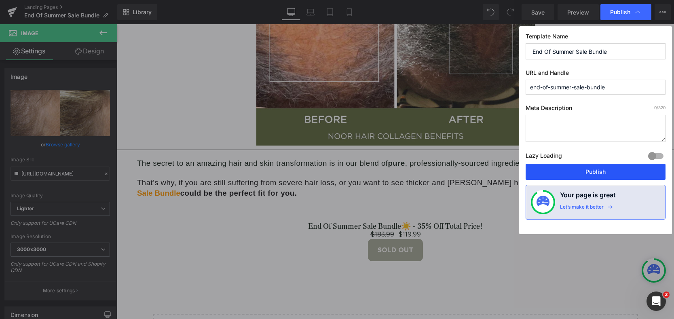
click at [578, 166] on button "Publish" at bounding box center [596, 172] width 140 height 16
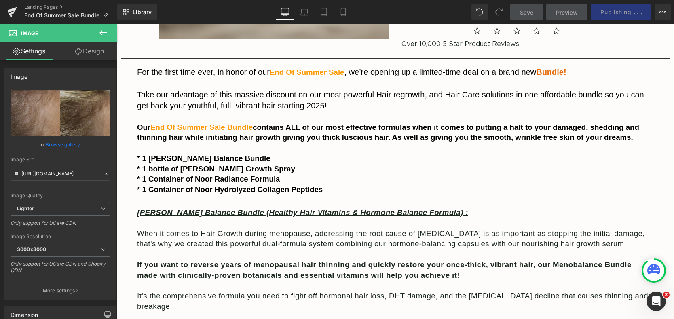
scroll to position [0, 0]
